Goal: Transaction & Acquisition: Obtain resource

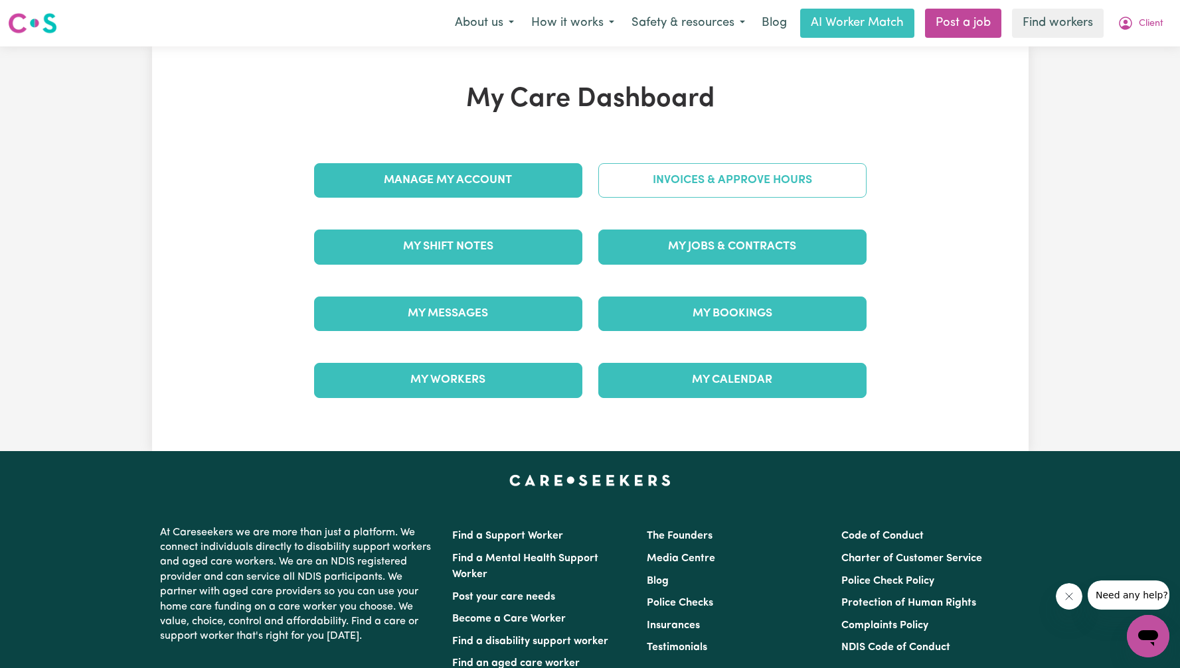
click at [747, 186] on link "Invoices & Approve Hours" at bounding box center [732, 180] width 268 height 35
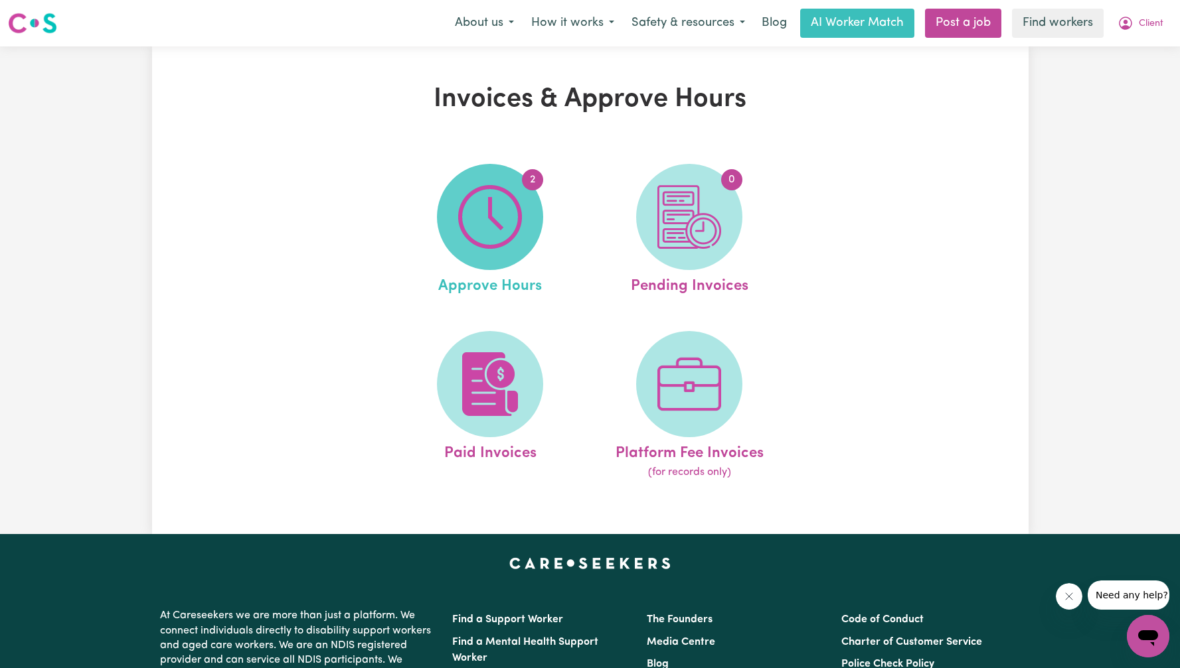
click at [526, 222] on span "2" at bounding box center [490, 217] width 106 height 106
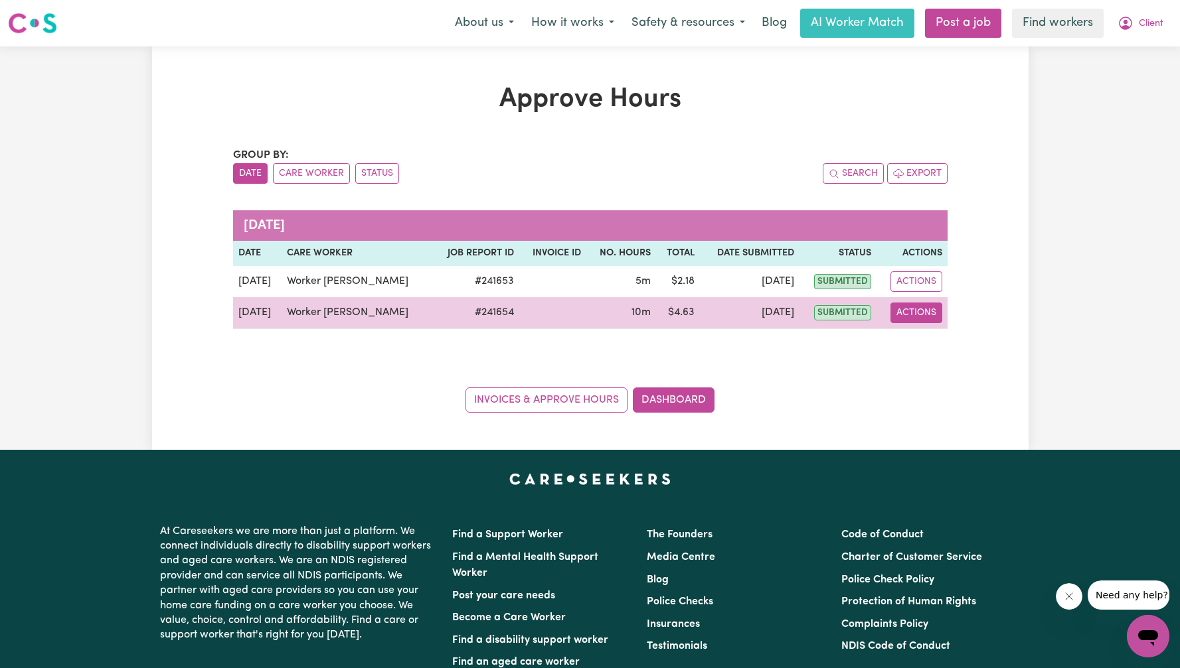
click at [919, 319] on button "Actions" at bounding box center [916, 313] width 52 height 21
click at [937, 352] on link "View Job Report" at bounding box center [954, 344] width 114 height 27
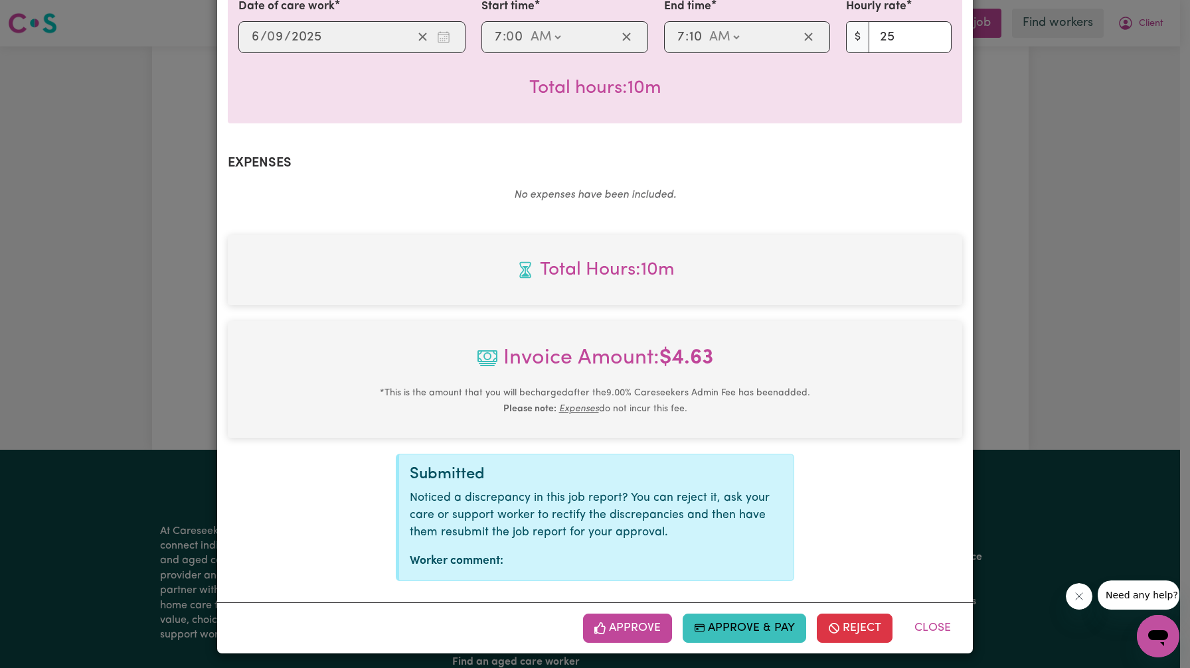
scroll to position [354, 0]
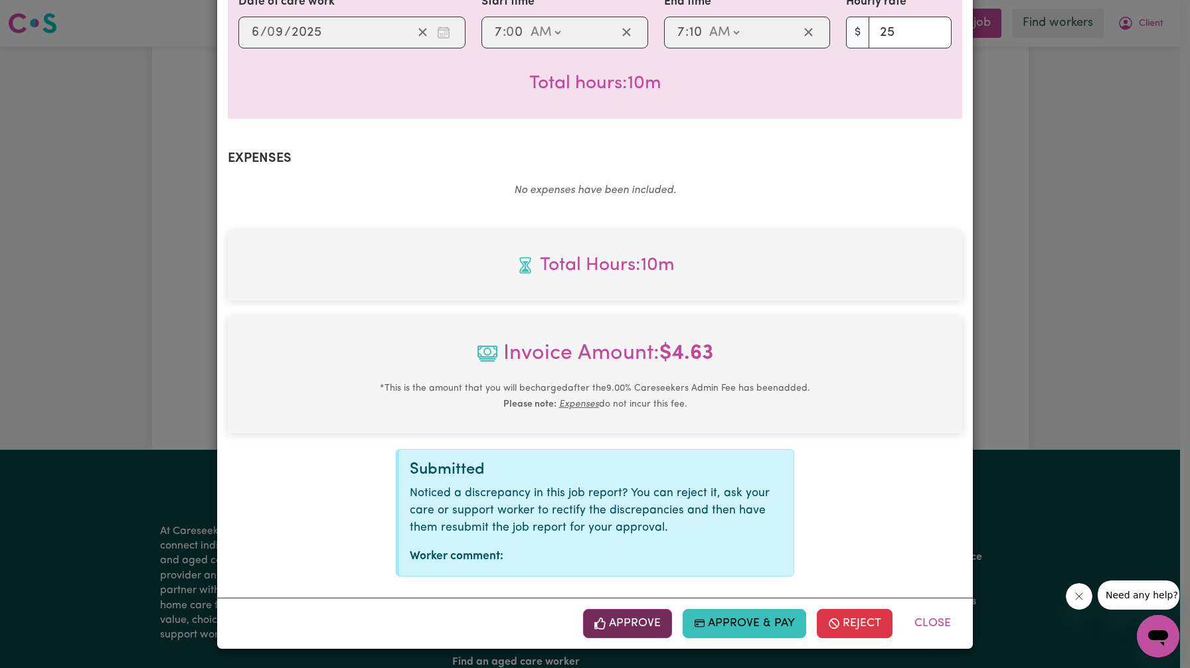
click at [594, 628] on icon "button" at bounding box center [599, 624] width 11 height 12
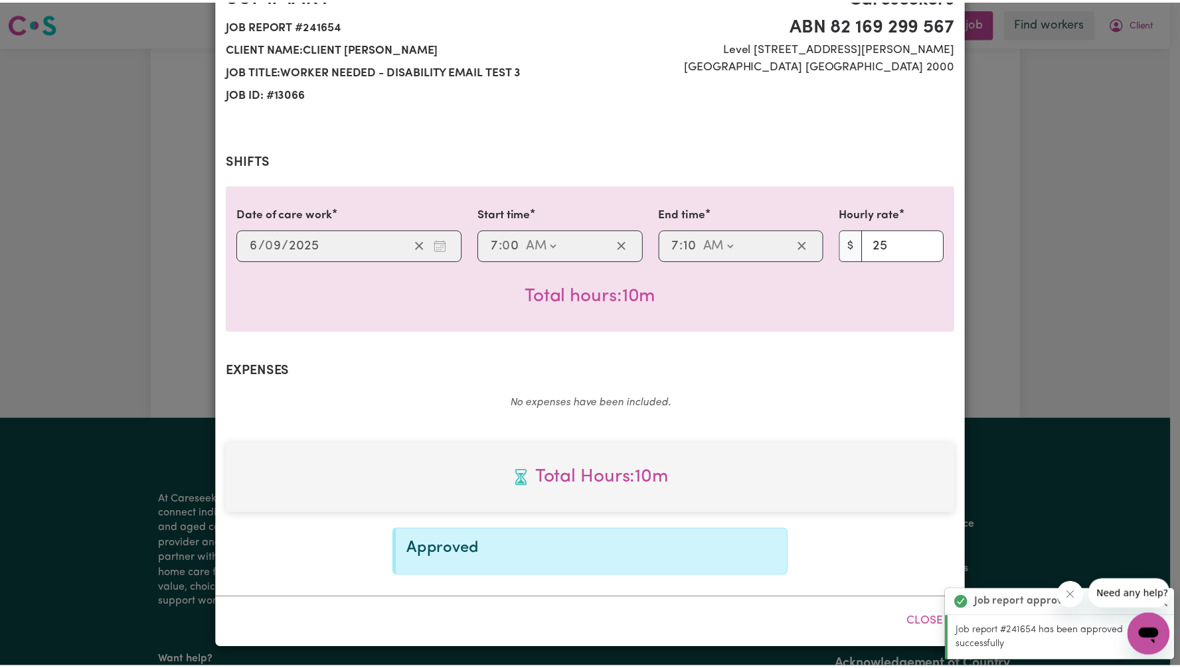
scroll to position [0, 0]
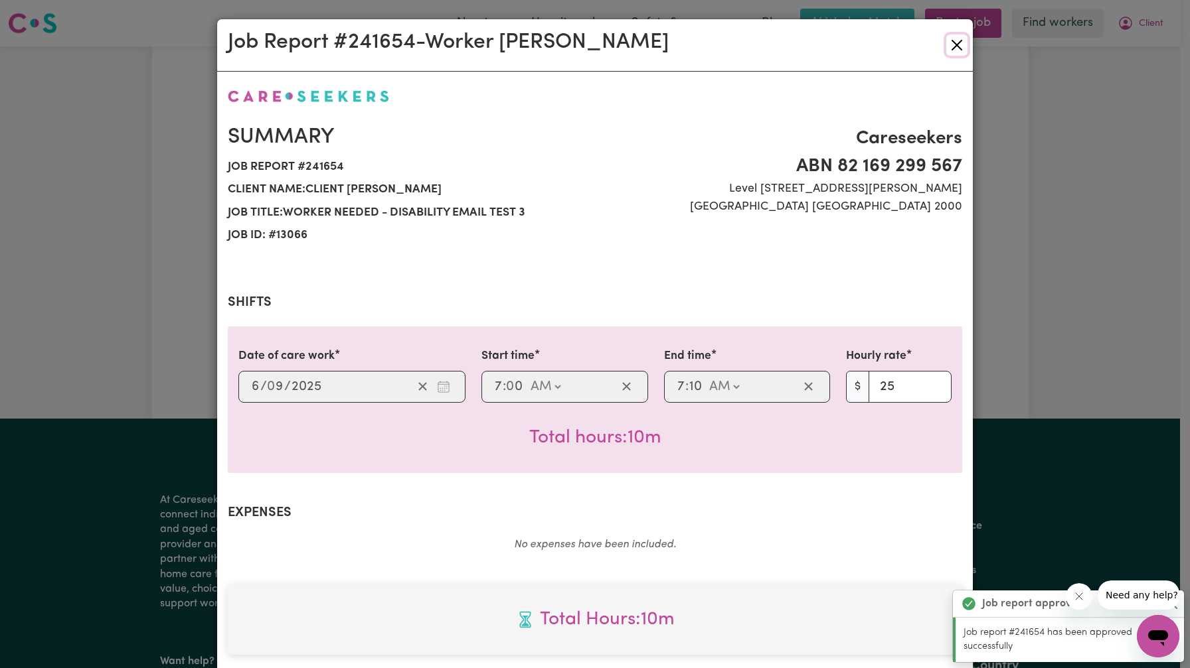
click at [950, 50] on button "Close" at bounding box center [956, 45] width 21 height 21
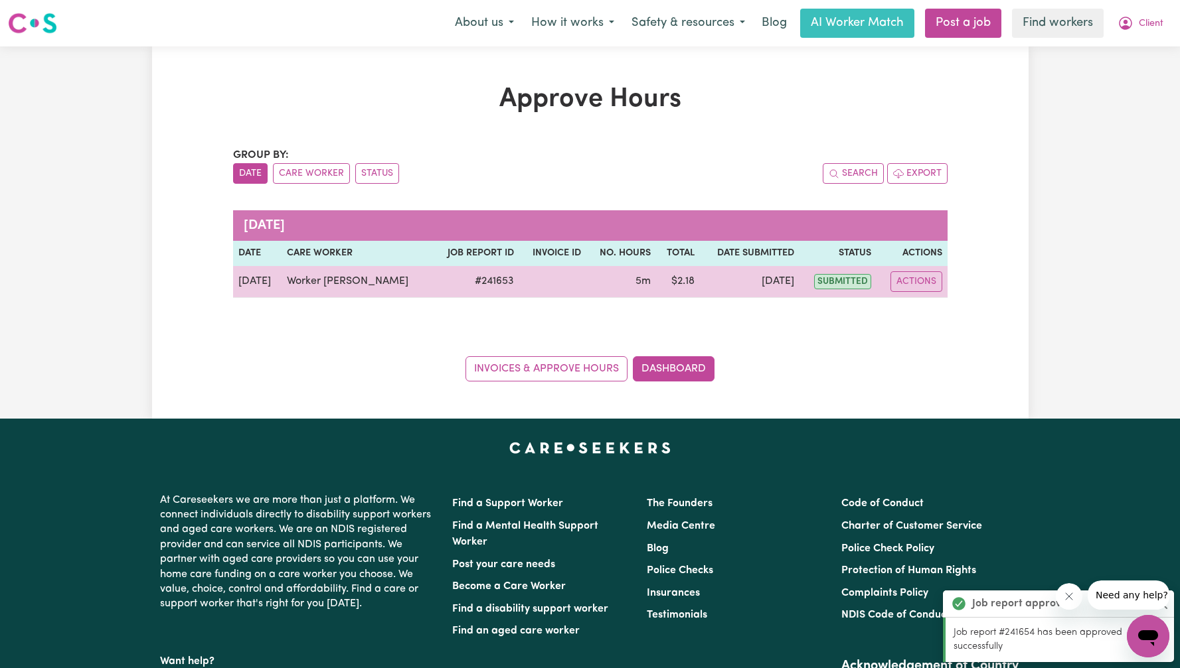
click at [463, 282] on td "# 241653" at bounding box center [475, 282] width 88 height 32
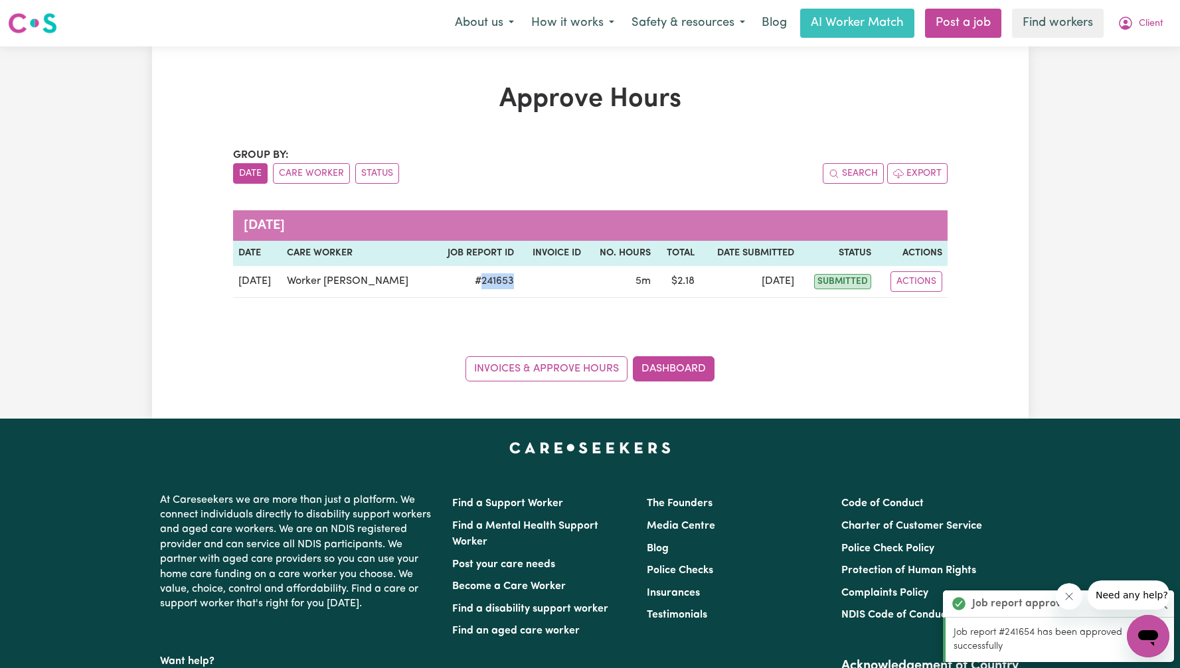
copy td "241653"
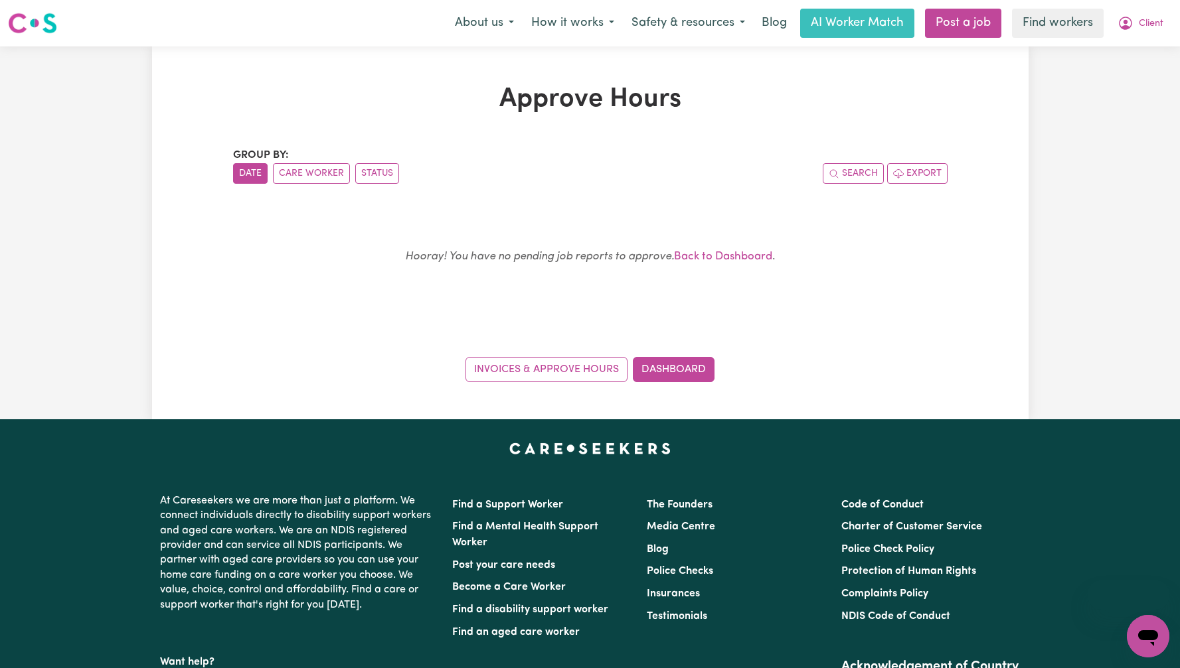
drag, startPoint x: 1141, startPoint y: 20, endPoint x: 1136, endPoint y: 38, distance: 18.7
click at [1141, 21] on span "Client" at bounding box center [1150, 24] width 25 height 15
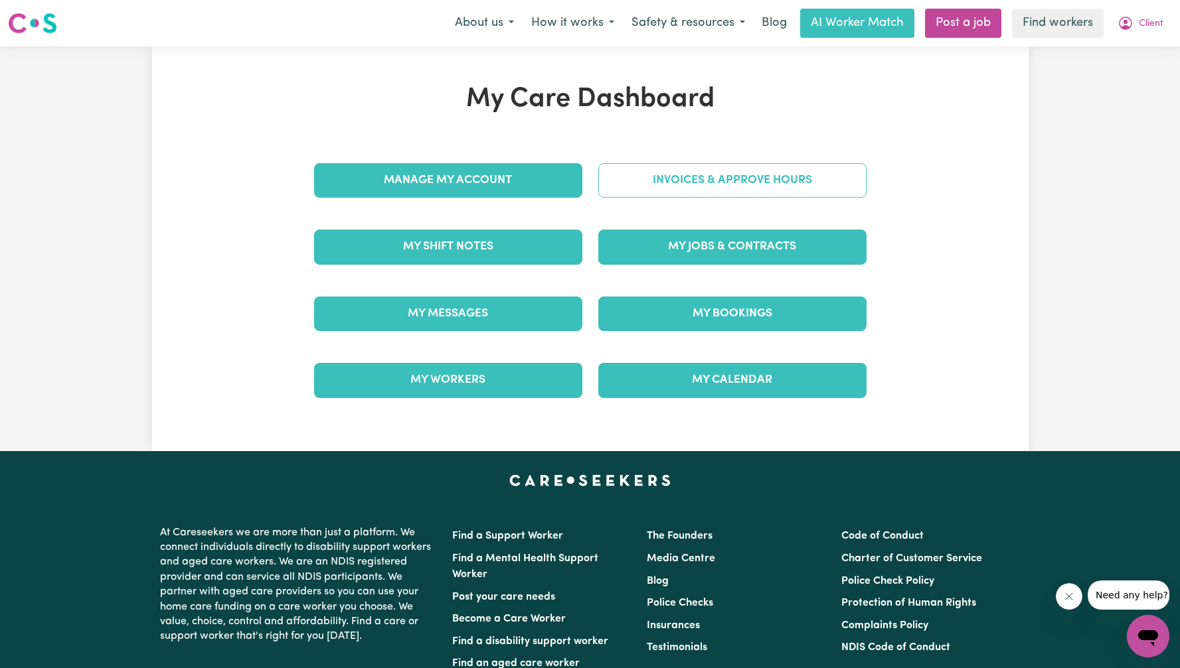
click at [859, 181] on link "Invoices & Approve Hours" at bounding box center [732, 180] width 268 height 35
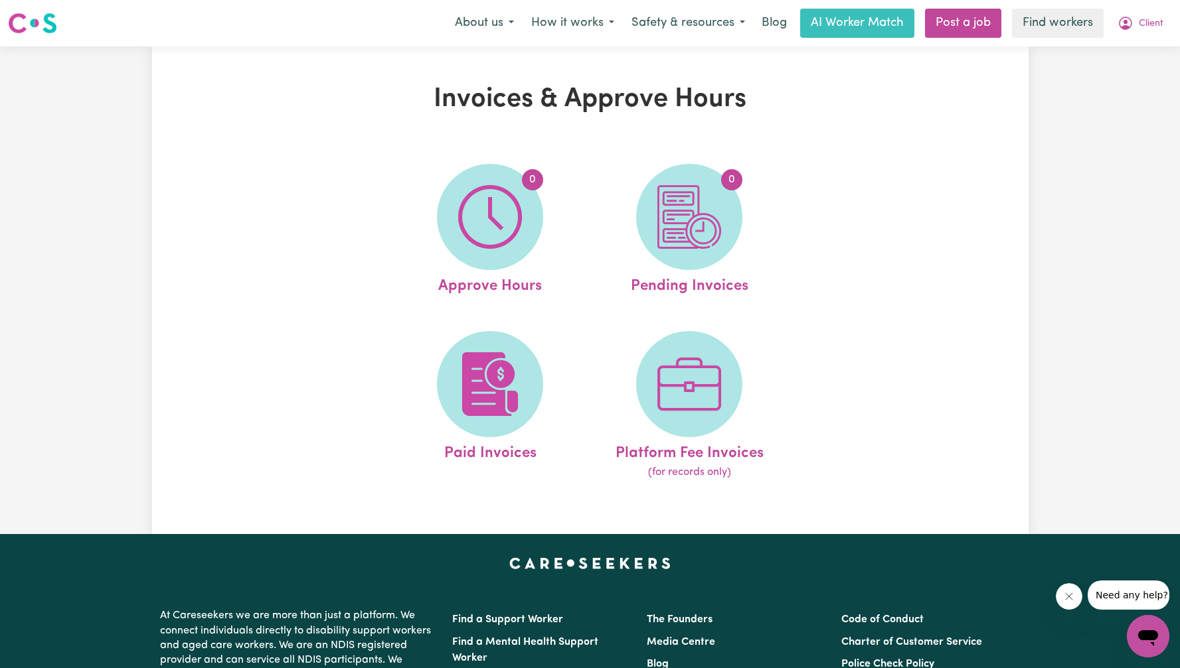
click at [812, 222] on div "0 Approve Hours 0 Pending Invoices Paid Invoices Platform Fee Invoices (for rec…" at bounding box center [590, 322] width 487 height 350
click at [746, 224] on link "50 Pending Invoices" at bounding box center [688, 231] width 191 height 134
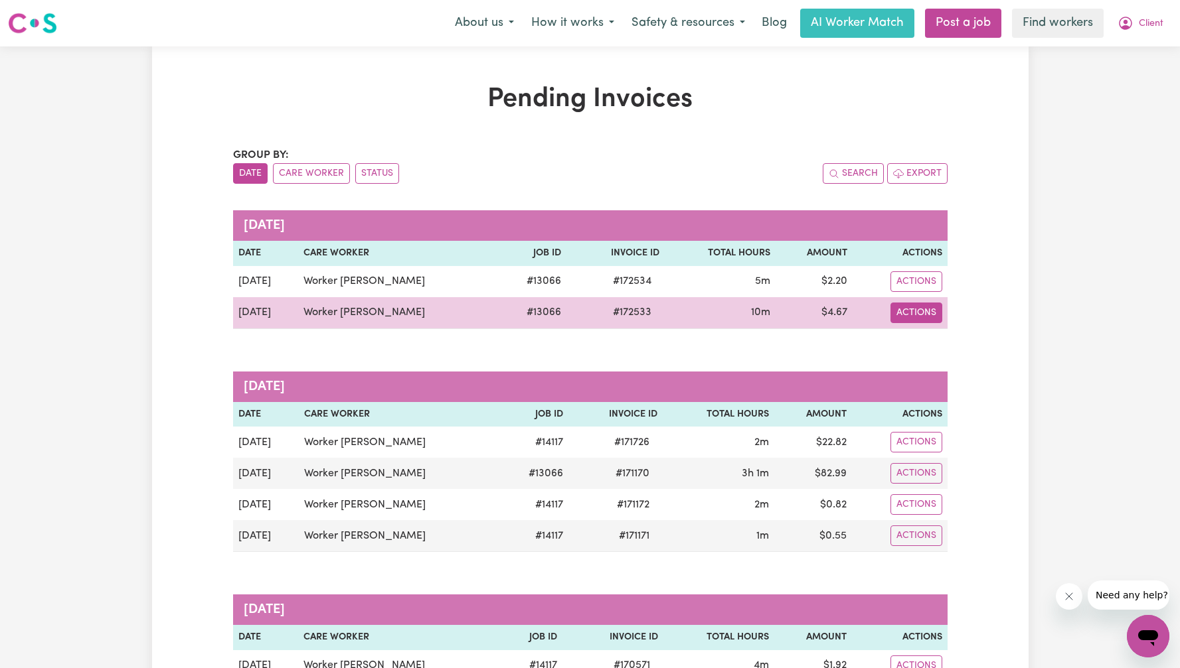
click at [928, 317] on button "Actions" at bounding box center [916, 313] width 52 height 21
click at [929, 341] on link "Download Invoice" at bounding box center [963, 344] width 121 height 27
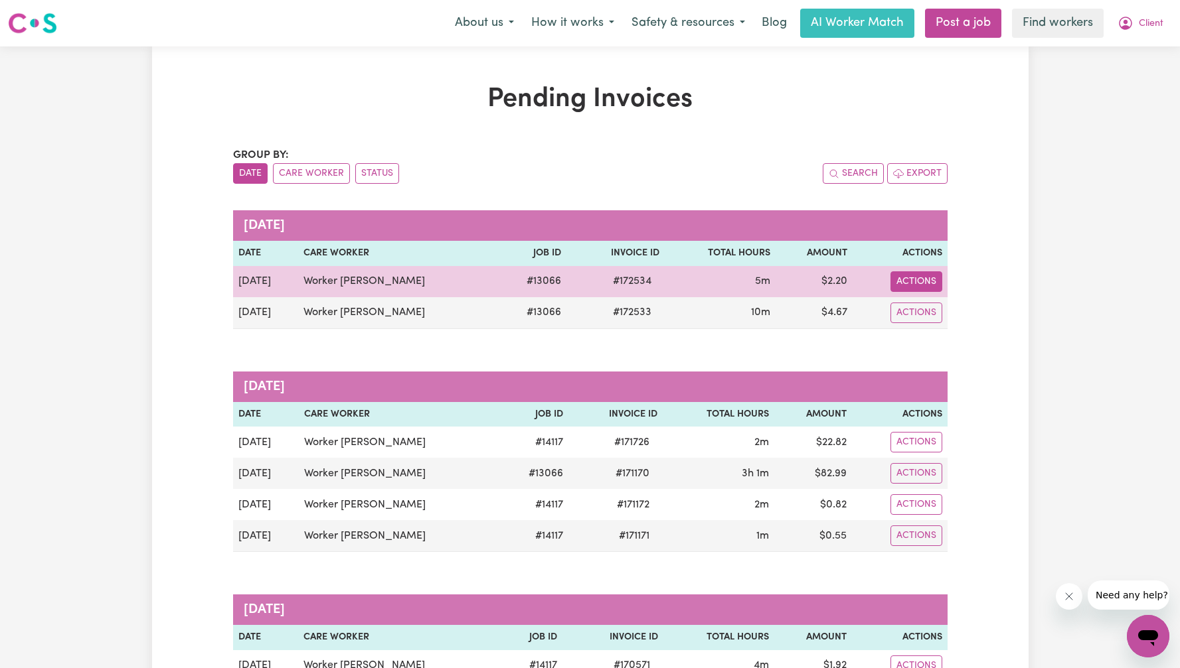
click at [931, 283] on button "Actions" at bounding box center [916, 281] width 52 height 21
click at [921, 305] on link "Download Invoice" at bounding box center [963, 312] width 121 height 27
click at [912, 288] on button "Actions" at bounding box center [916, 281] width 52 height 21
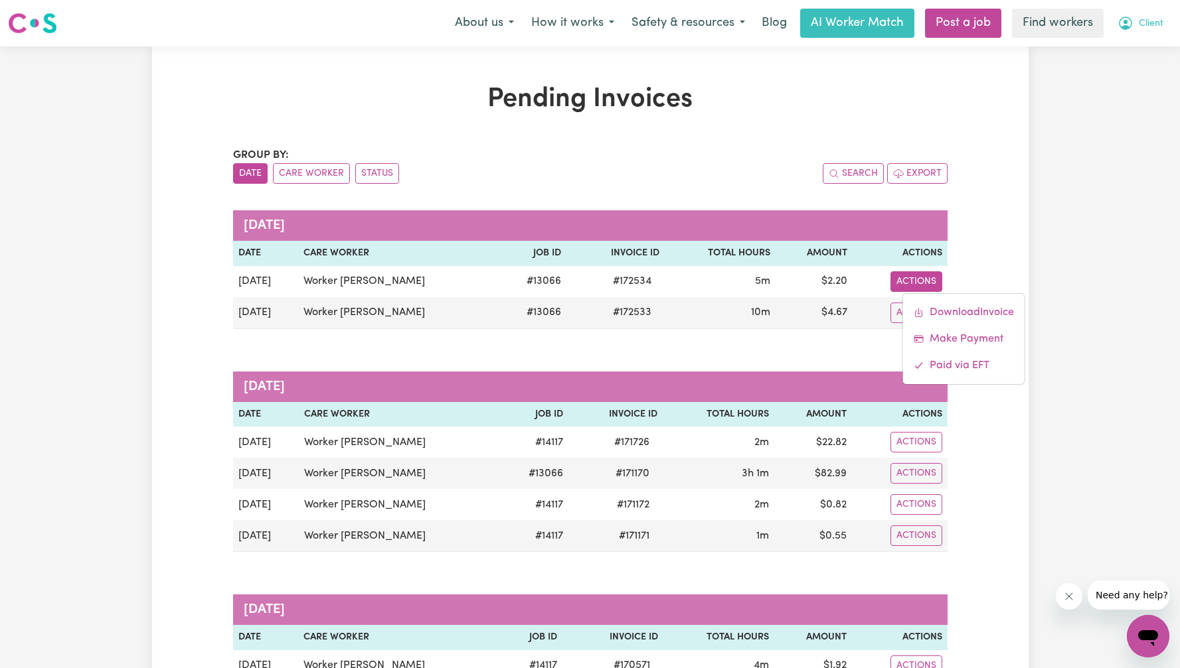
click at [1153, 21] on span "Client" at bounding box center [1150, 24] width 25 height 15
